Goal: Task Accomplishment & Management: Use online tool/utility

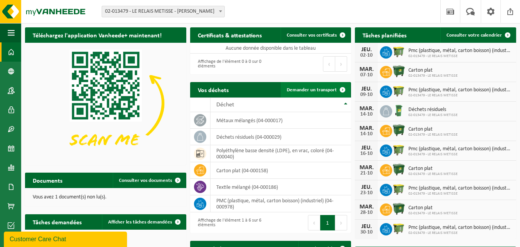
click at [313, 90] on span "Demander un transport" at bounding box center [312, 89] width 50 height 5
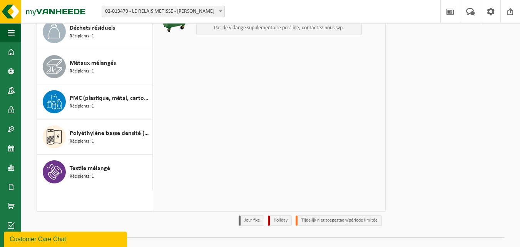
scroll to position [129, 0]
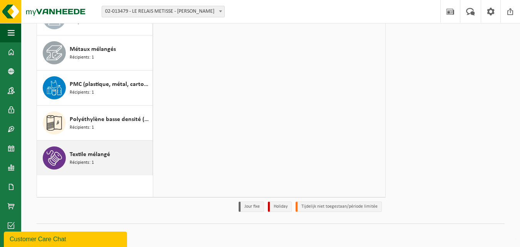
click at [105, 164] on div "Textile mélangé Récipients: 1" at bounding box center [110, 157] width 81 height 23
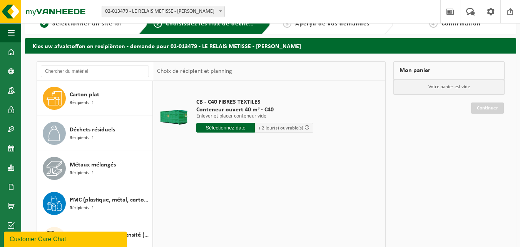
scroll to position [0, 0]
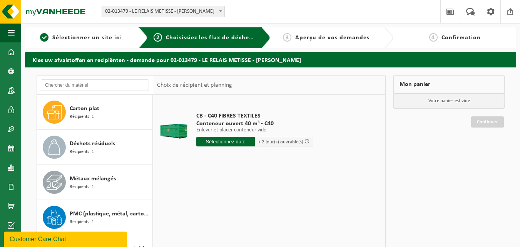
click at [227, 141] on input "text" at bounding box center [225, 142] width 59 height 10
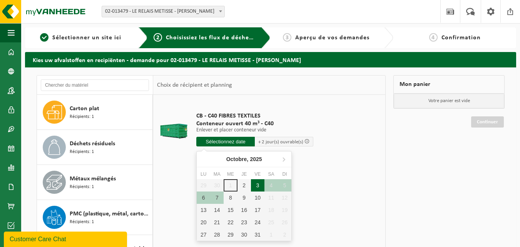
click at [257, 184] on div "3" at bounding box center [257, 185] width 13 height 12
type input "à partir de 2025-10-03"
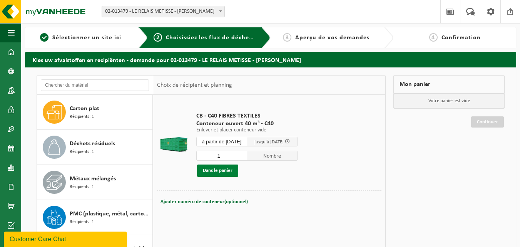
click at [213, 171] on button "Dans le panier" at bounding box center [217, 170] width 41 height 12
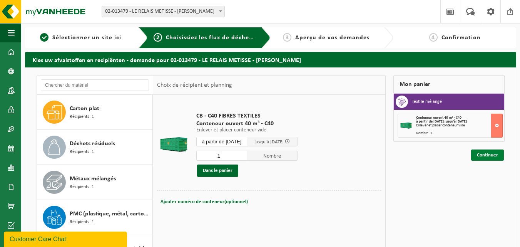
click at [487, 155] on link "Continuer" at bounding box center [487, 154] width 33 height 11
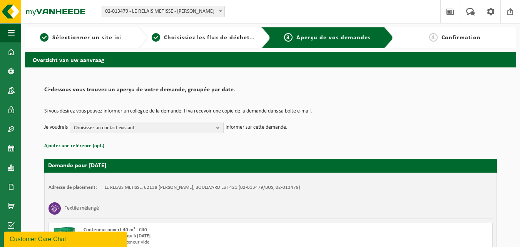
scroll to position [84, 0]
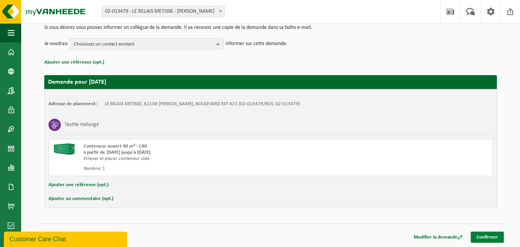
click at [481, 236] on link "Confirmer" at bounding box center [487, 236] width 33 height 11
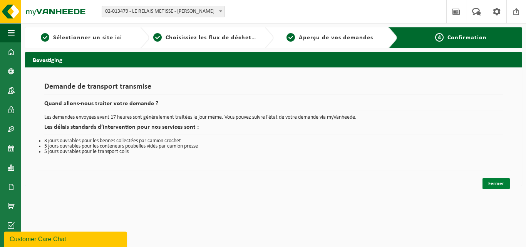
click at [491, 183] on link "Fermer" at bounding box center [496, 183] width 27 height 11
